Goal: Task Accomplishment & Management: Manage account settings

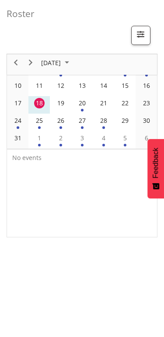
scroll to position [86, 0]
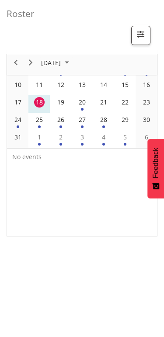
click at [20, 116] on div "24" at bounding box center [18, 119] width 10 height 10
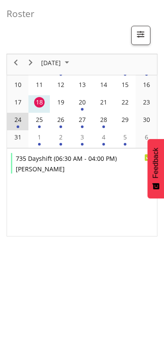
click at [40, 121] on div "25" at bounding box center [39, 119] width 10 height 10
click at [63, 123] on div "26" at bounding box center [60, 119] width 10 height 10
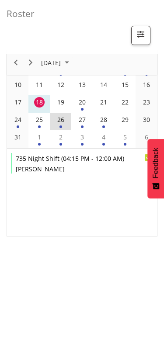
click at [86, 122] on div "27" at bounding box center [82, 119] width 10 height 10
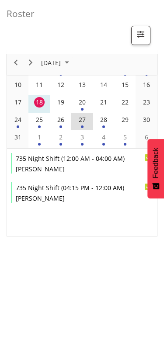
click at [105, 120] on div "28" at bounding box center [103, 119] width 10 height 10
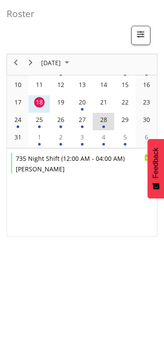
click at [22, 125] on td "24" at bounding box center [17, 121] width 21 height 17
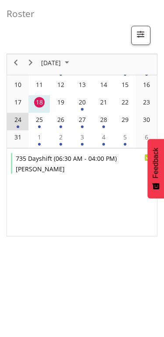
click at [41, 141] on div "1" at bounding box center [39, 137] width 10 height 10
click at [61, 139] on div "2" at bounding box center [60, 137] width 10 height 10
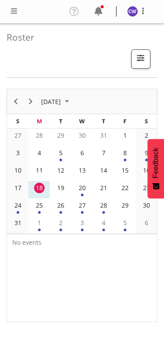
click at [105, 9] on span at bounding box center [98, 11] width 14 height 14
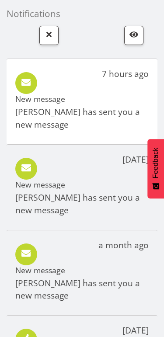
click at [111, 116] on p "Nicole Lloyd has sent you a new message" at bounding box center [81, 118] width 133 height 25
